Goal: Navigation & Orientation: Find specific page/section

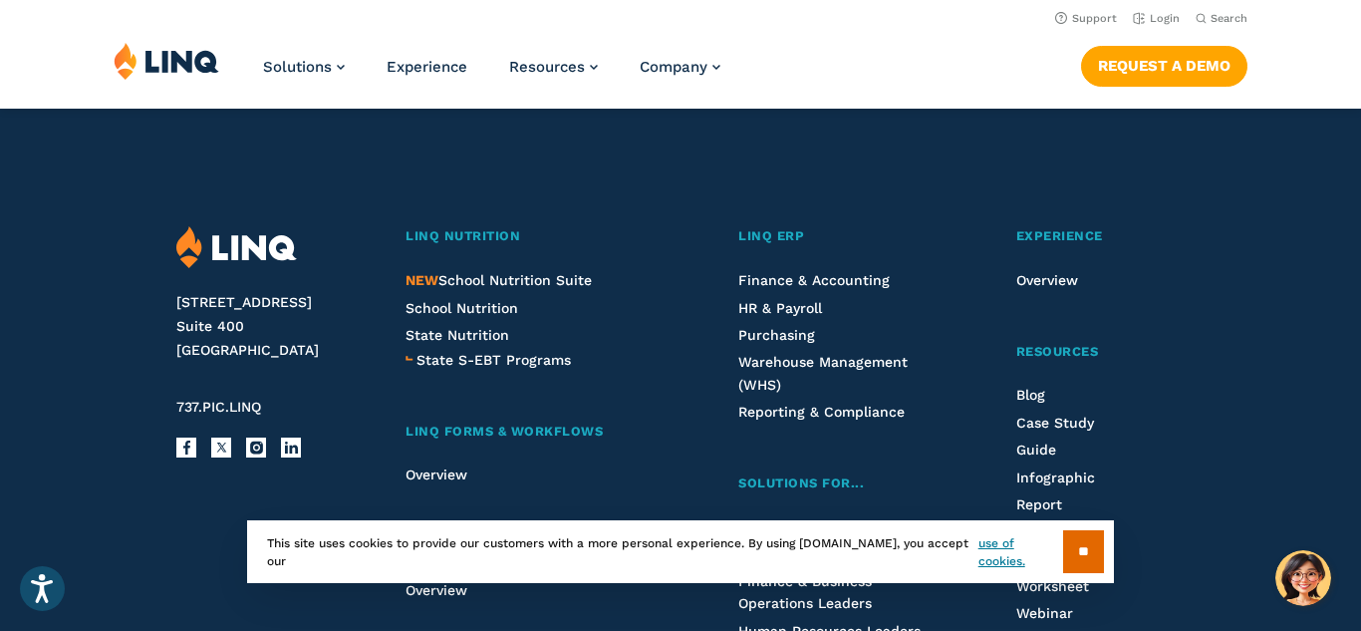
scroll to position [3988, 0]
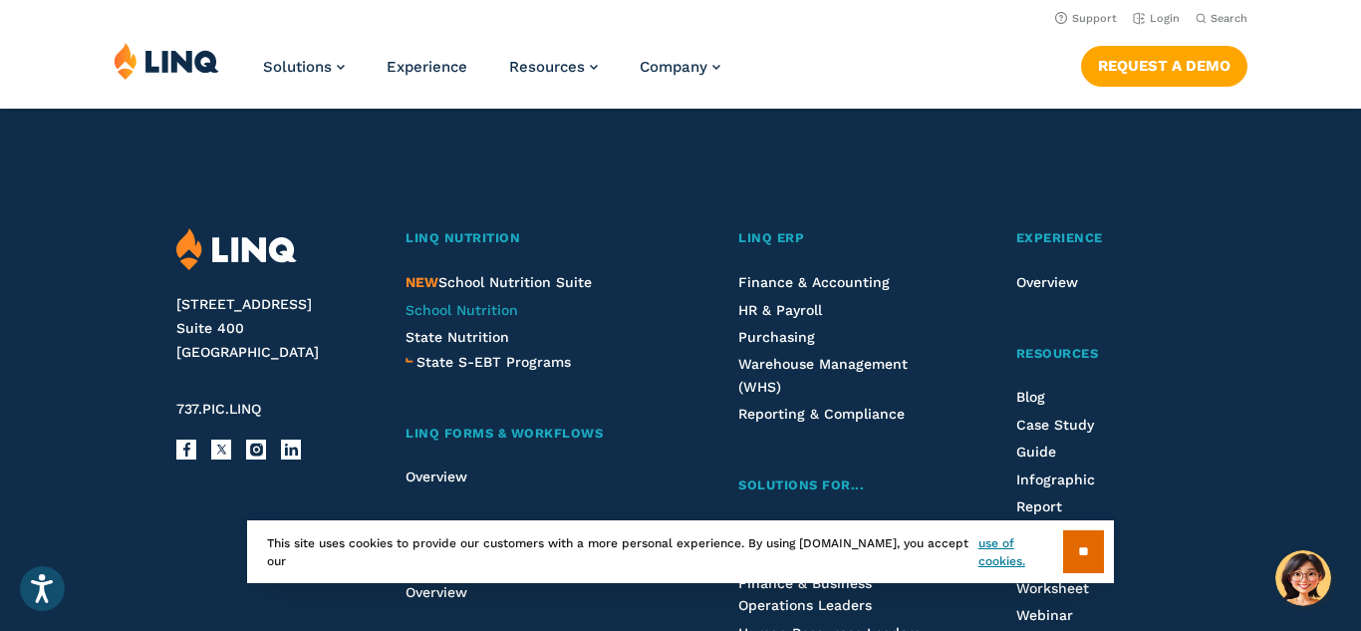
click at [464, 302] on span "School Nutrition" at bounding box center [462, 310] width 113 height 16
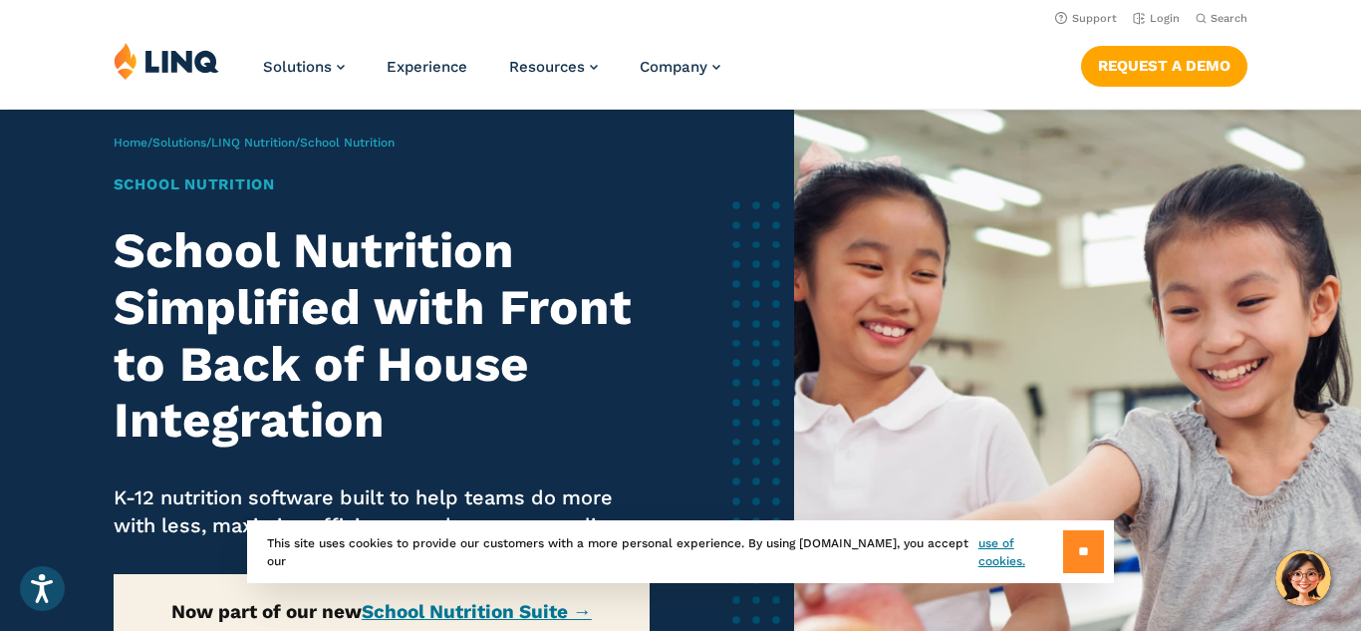
click at [1071, 553] on input "**" at bounding box center [1083, 551] width 41 height 43
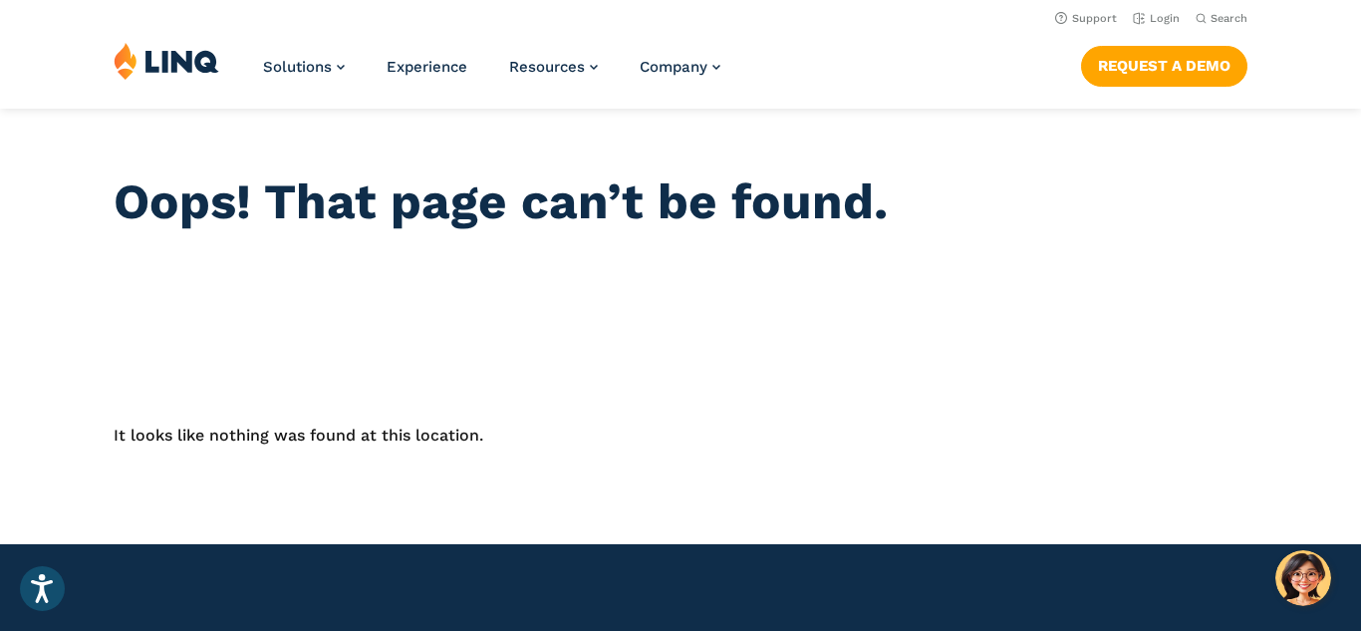
click at [511, 14] on nav "Support Login Search Search for:" at bounding box center [680, 17] width 1361 height 22
click at [518, 19] on nav "Support Login Search Search for:" at bounding box center [680, 17] width 1361 height 22
click at [476, 110] on header "Oops! That page can’t be found." at bounding box center [680, 219] width 1361 height 218
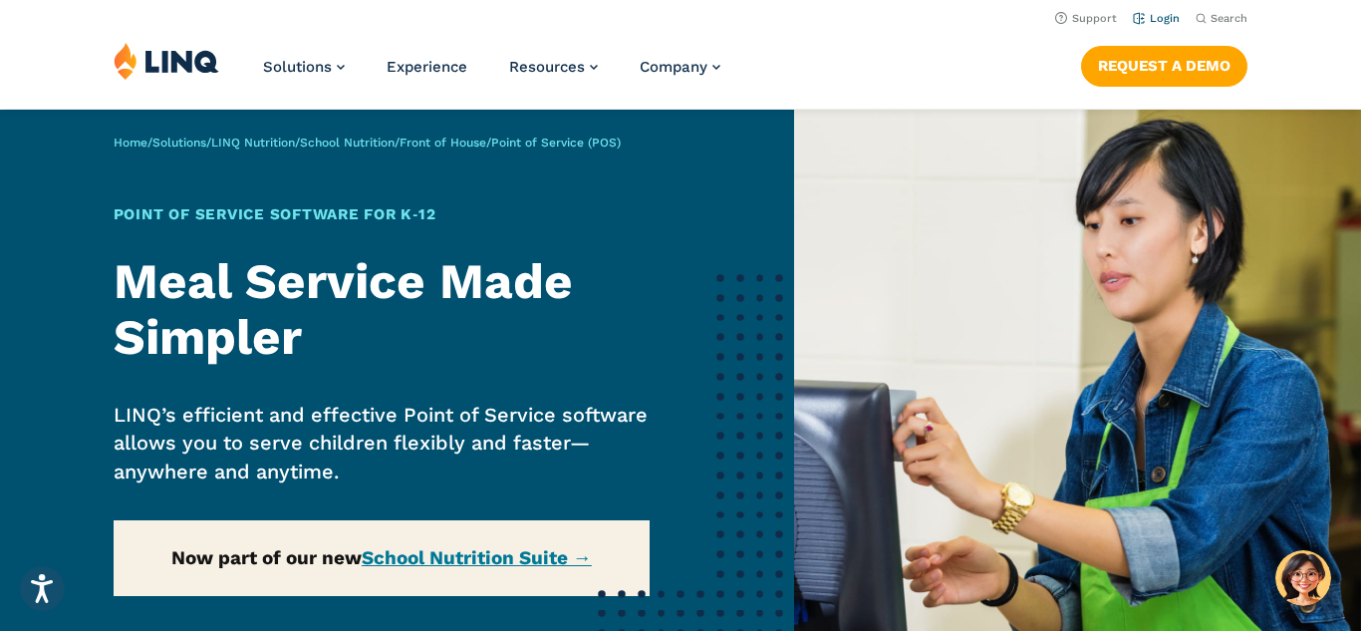
click at [1158, 20] on link "Login" at bounding box center [1156, 18] width 47 height 13
click at [92, 175] on div "Home / Solutions / LINQ Nutrition / School Nutrition / Front of House / Point o…" at bounding box center [397, 436] width 794 height 653
click at [468, 134] on p "Home / Solutions / LINQ Nutrition / School Nutrition / Front of House / Point o…" at bounding box center [367, 143] width 507 height 18
